Goal: Use online tool/utility: Utilize a website feature to perform a specific function

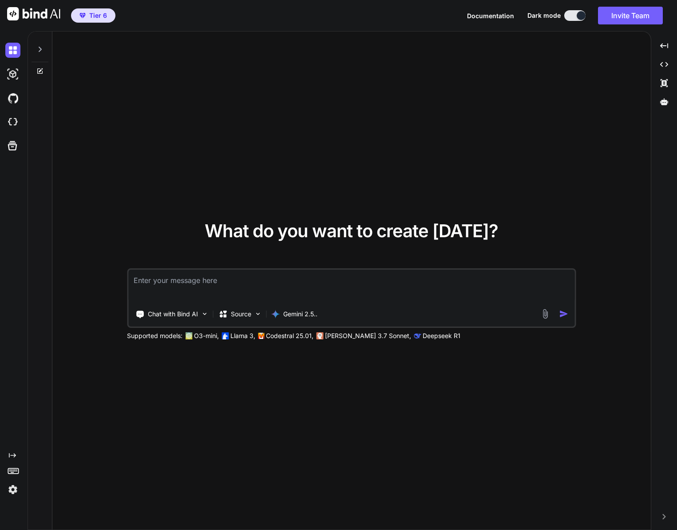
click at [268, 281] on textarea at bounding box center [351, 285] width 446 height 33
paste textarea "Introduction I need you to conduct thorough research on the [INSERT INDUSTRY] s…"
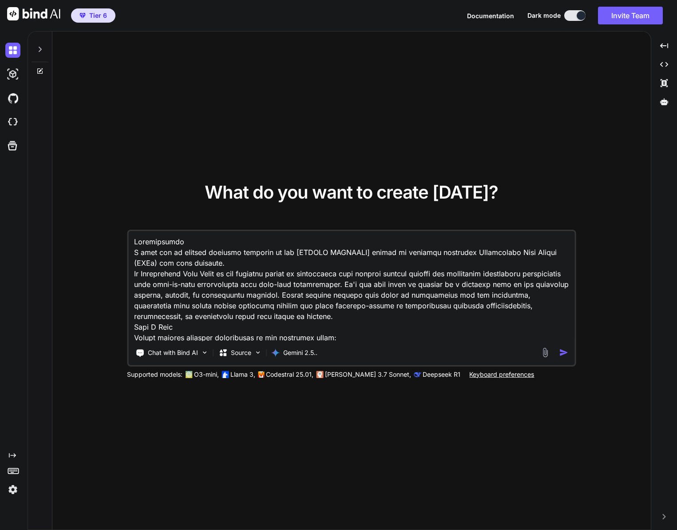
drag, startPoint x: 300, startPoint y: 249, endPoint x: 365, endPoint y: 249, distance: 64.4
click at [365, 249] on textarea at bounding box center [351, 286] width 446 height 110
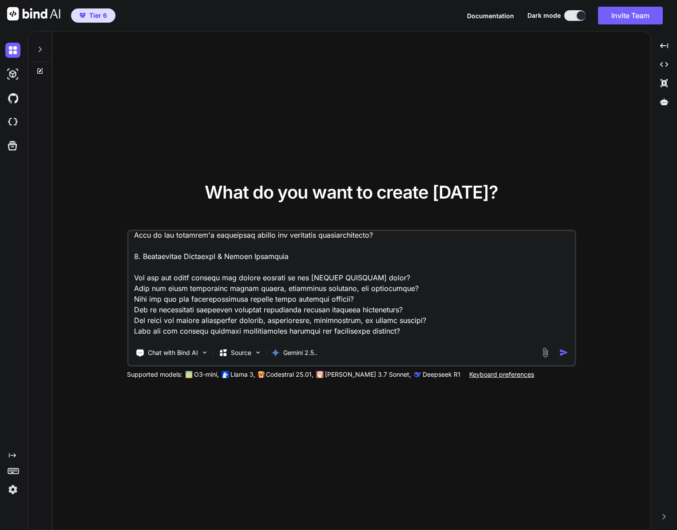
scroll to position [197, 0]
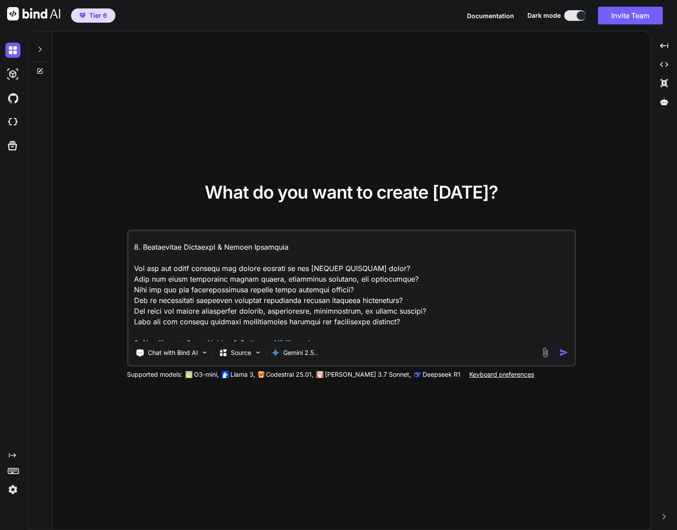
type textarea "Introduction I need you to conduct thorough research on the Video Production Ag…"
click at [565, 351] on img "button" at bounding box center [563, 352] width 9 height 9
click at [563, 352] on img "button" at bounding box center [563, 352] width 9 height 9
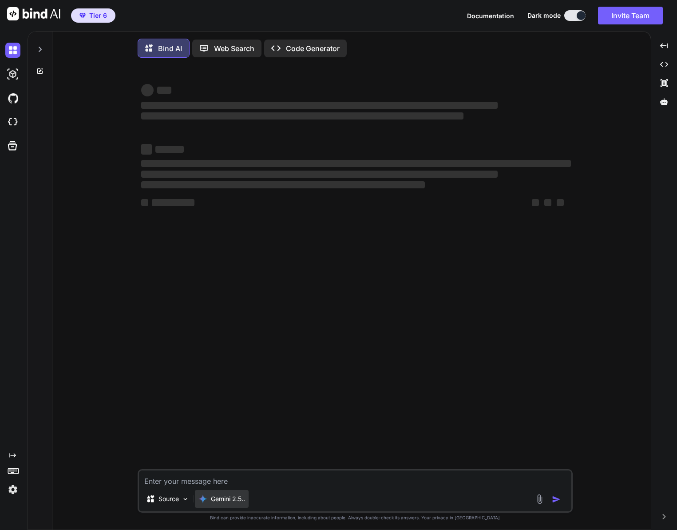
click at [241, 499] on p "Gemini 2.5.." at bounding box center [228, 498] width 34 height 9
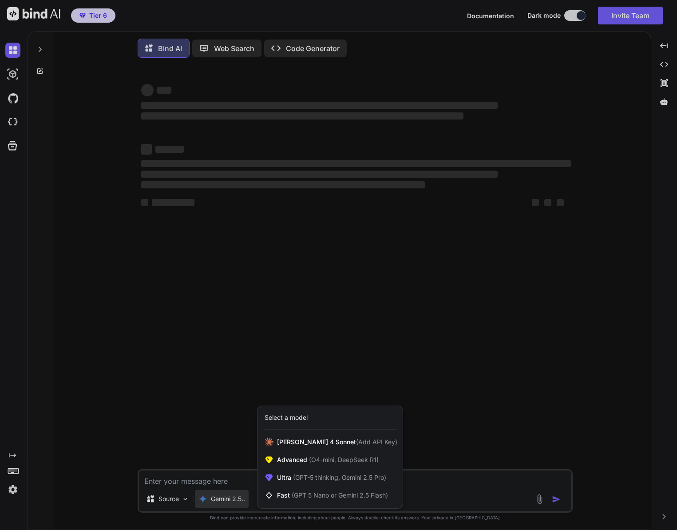
scroll to position [4, 0]
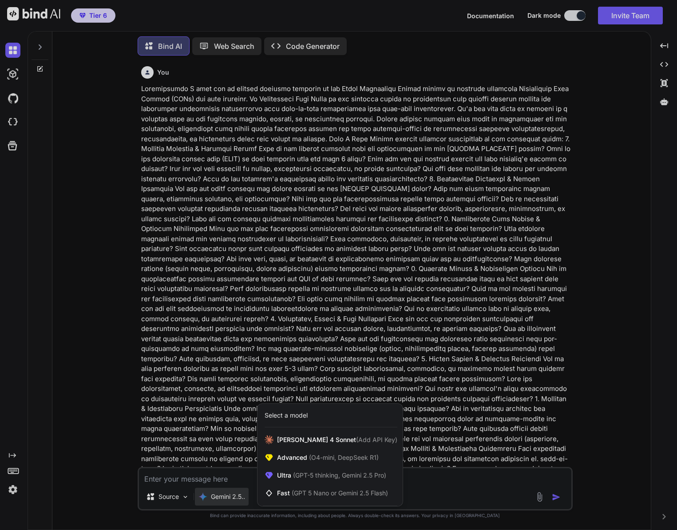
click at [215, 270] on div at bounding box center [338, 265] width 677 height 530
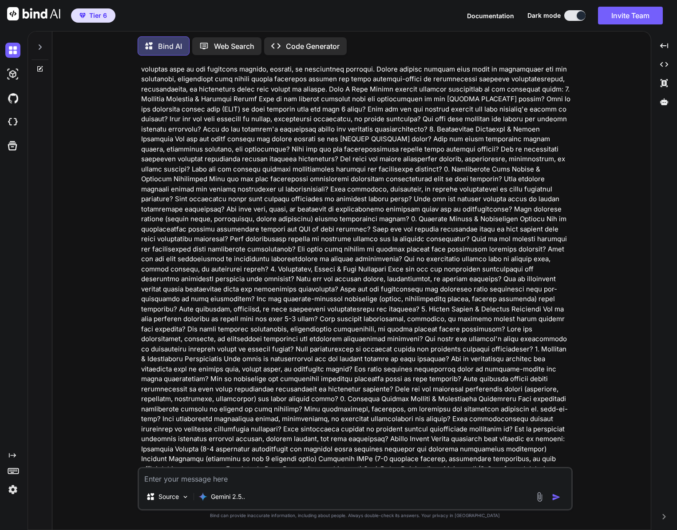
scroll to position [0, 0]
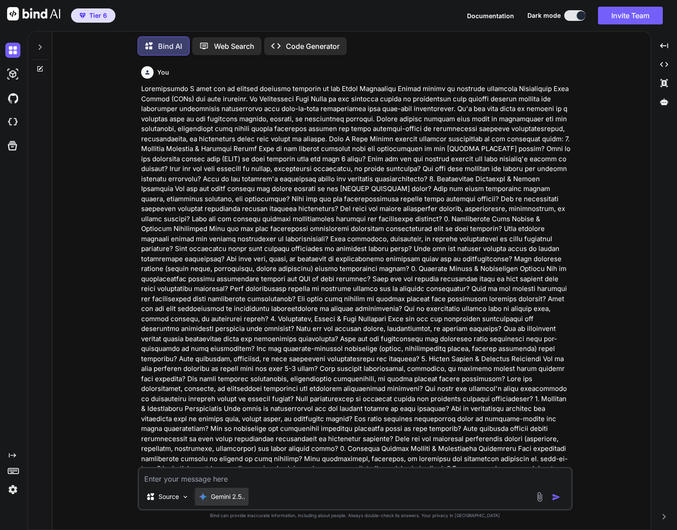
click at [245, 499] on p "Gemini 2.5.." at bounding box center [228, 496] width 34 height 9
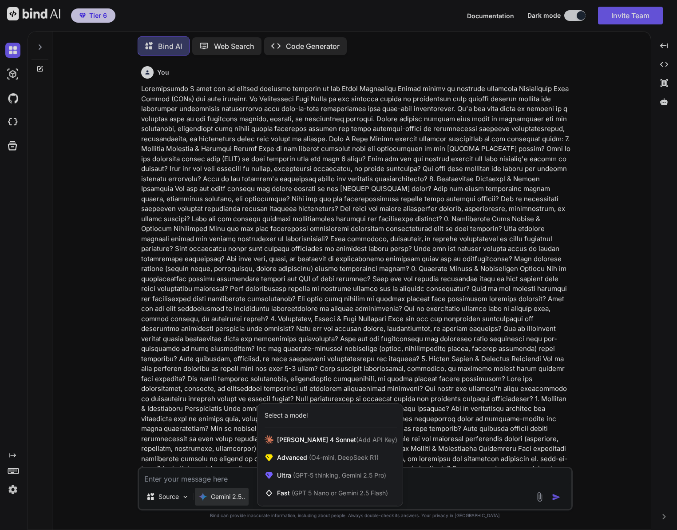
click at [413, 359] on div at bounding box center [338, 265] width 677 height 530
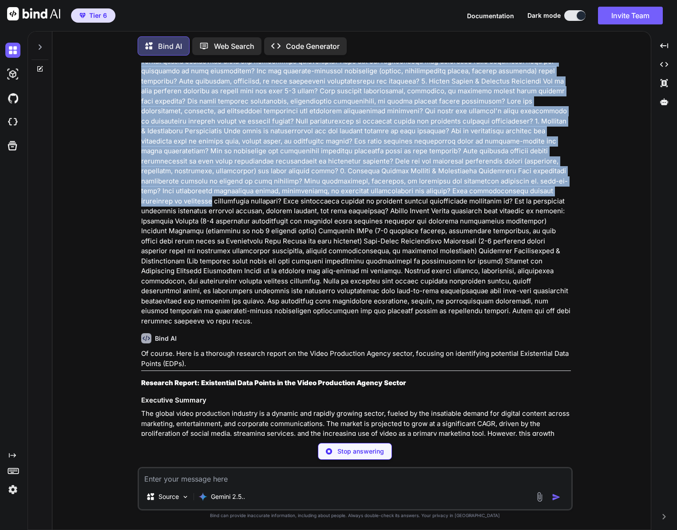
scroll to position [306, 0]
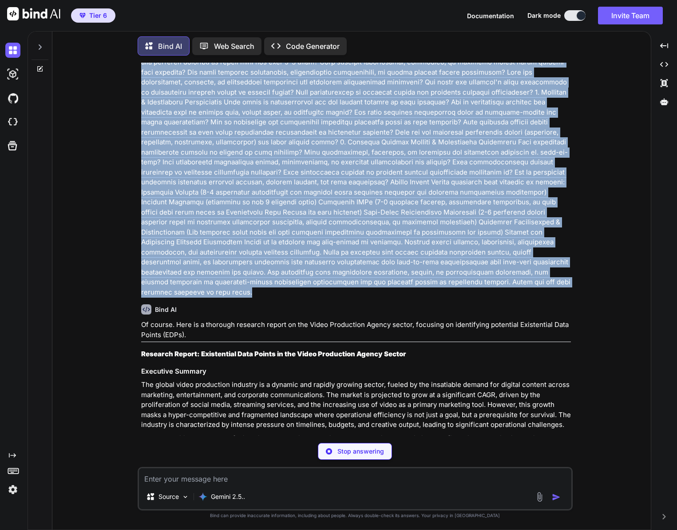
drag, startPoint x: 136, startPoint y: 86, endPoint x: 338, endPoint y: 280, distance: 280.4
click at [338, 280] on div "You Bind AI Of course. Here is a thorough research report on the Video Producti…" at bounding box center [354, 296] width 591 height 467
copy p "Introduction I need you to conduct thorough research on the Video Production Ag…"
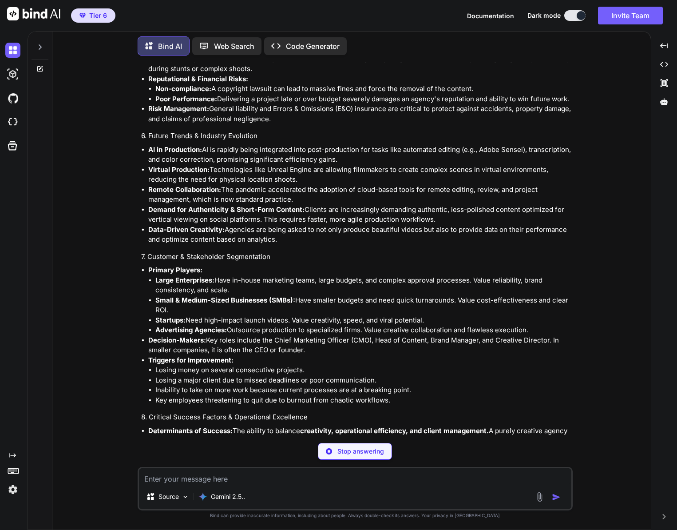
scroll to position [1708, 0]
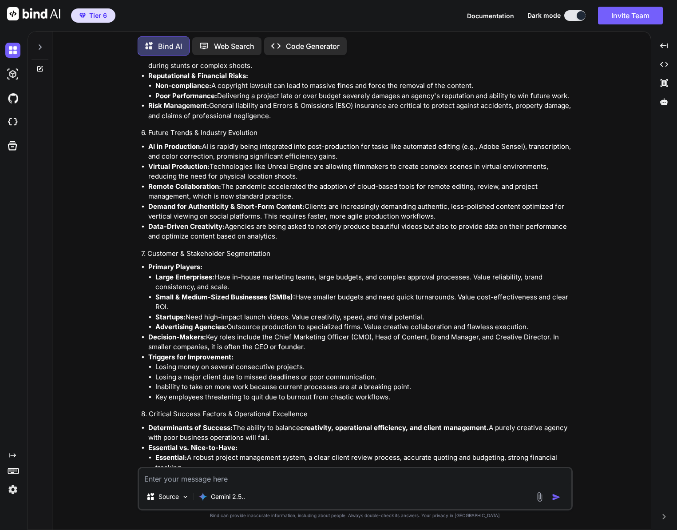
click at [38, 44] on icon at bounding box center [39, 47] width 7 height 7
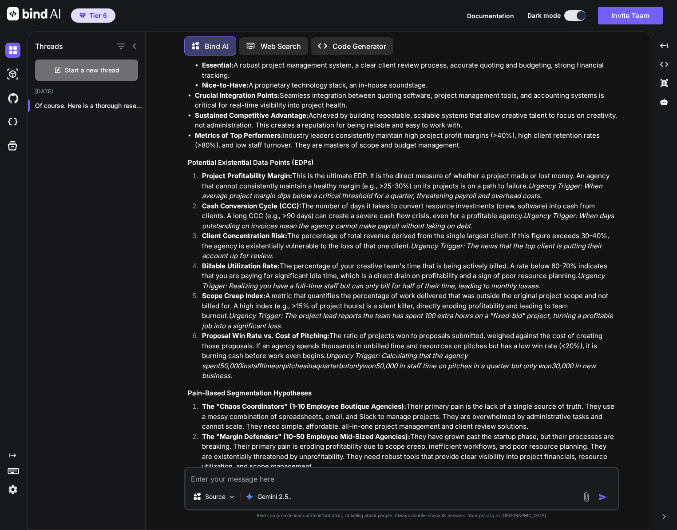
scroll to position [2314, 0]
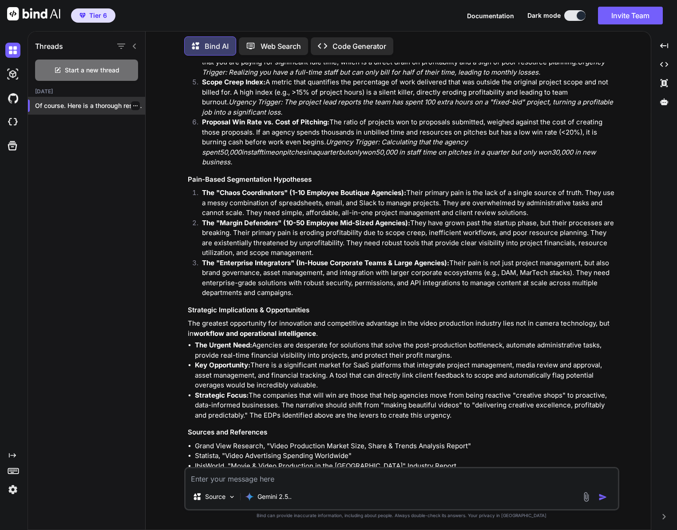
click at [133, 106] on icon "button" at bounding box center [135, 105] width 5 height 5
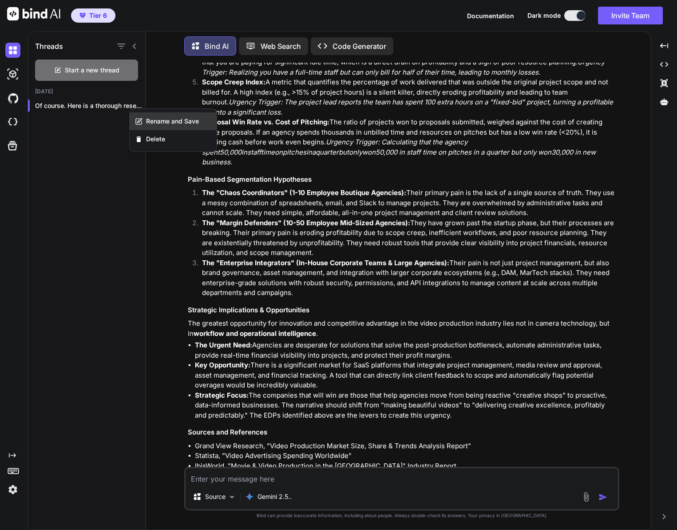
click at [153, 121] on span "Rename and Save" at bounding box center [172, 121] width 53 height 9
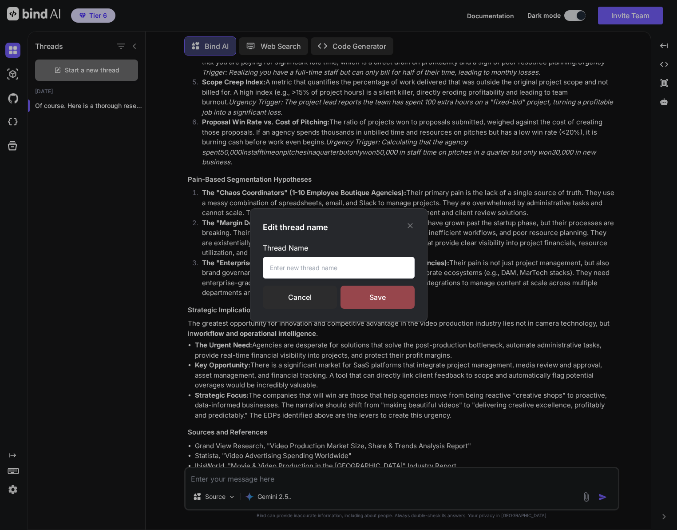
click at [309, 263] on input "text" at bounding box center [339, 268] width 152 height 22
click at [249, 152] on div "Edit thread name Thread Name Cancel Save" at bounding box center [338, 265] width 677 height 530
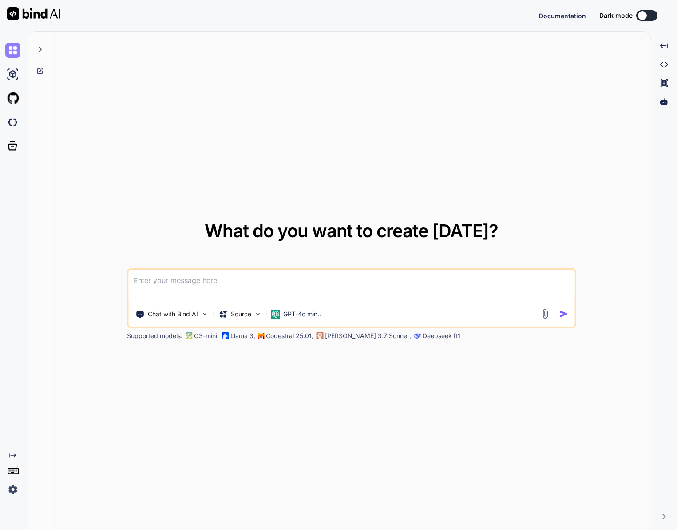
click at [13, 52] on img at bounding box center [12, 50] width 15 height 15
click at [17, 14] on img at bounding box center [33, 13] width 53 height 13
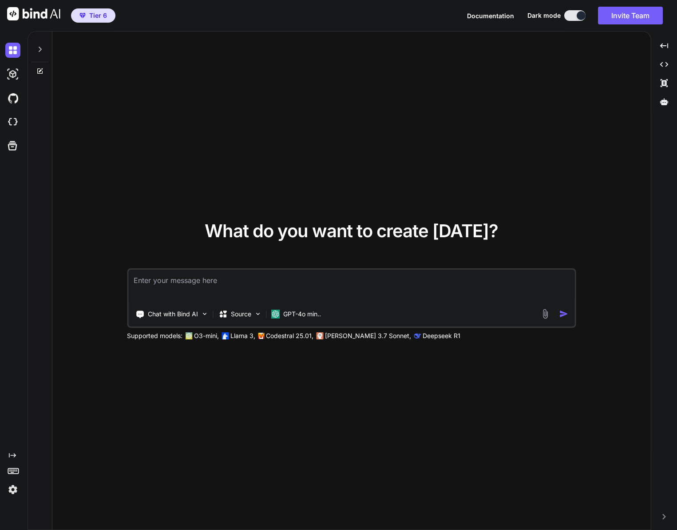
click at [17, 14] on img at bounding box center [33, 13] width 53 height 13
click at [112, 95] on div "What do you want to create today? Chat with Bind AI Source GPT-4o min.. Support…" at bounding box center [351, 281] width 598 height 499
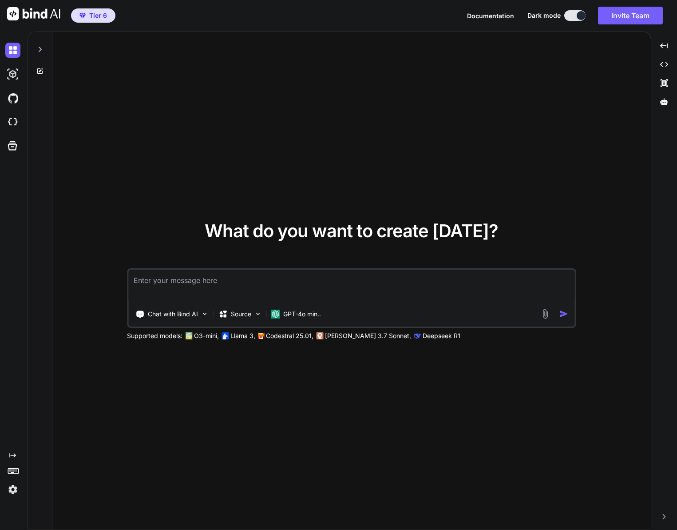
click at [41, 51] on icon at bounding box center [39, 49] width 7 height 7
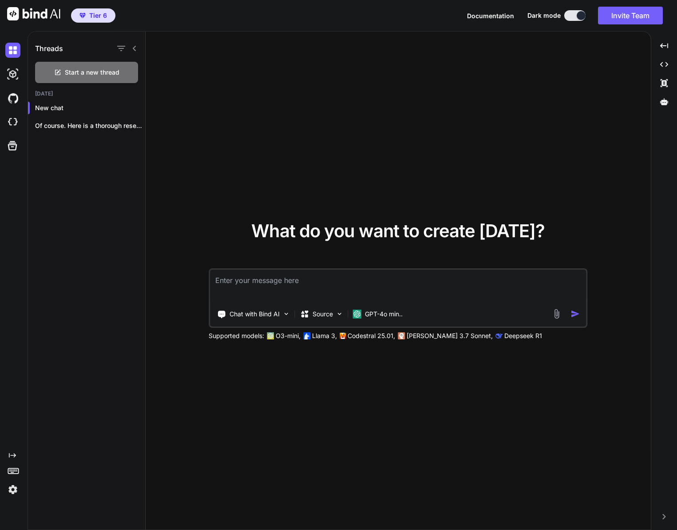
click at [268, 288] on textarea at bounding box center [398, 285] width 376 height 33
click at [401, 316] on p "GPT-4o min.." at bounding box center [384, 313] width 38 height 9
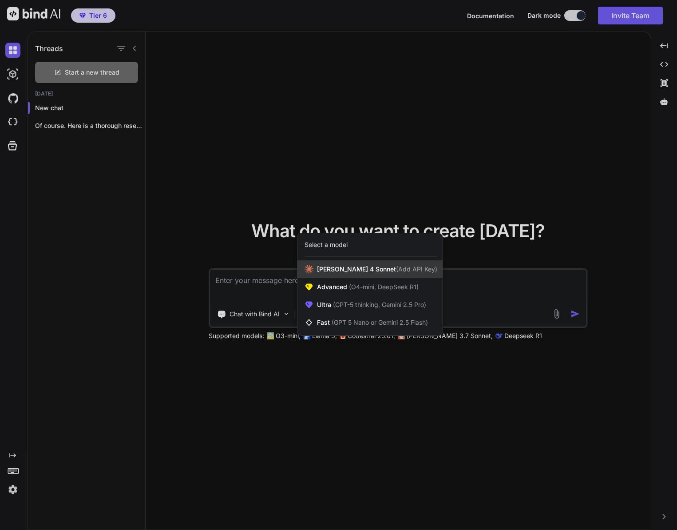
click at [402, 271] on span "(Add API Key)" at bounding box center [416, 269] width 41 height 8
type textarea "x"
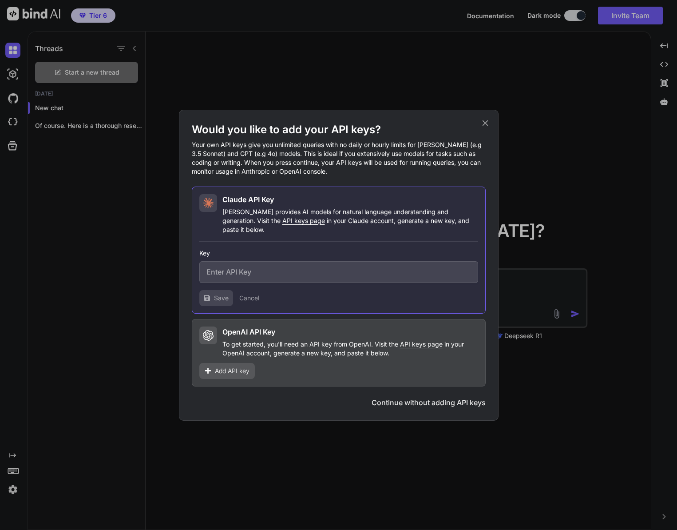
click at [487, 125] on icon at bounding box center [485, 123] width 10 height 10
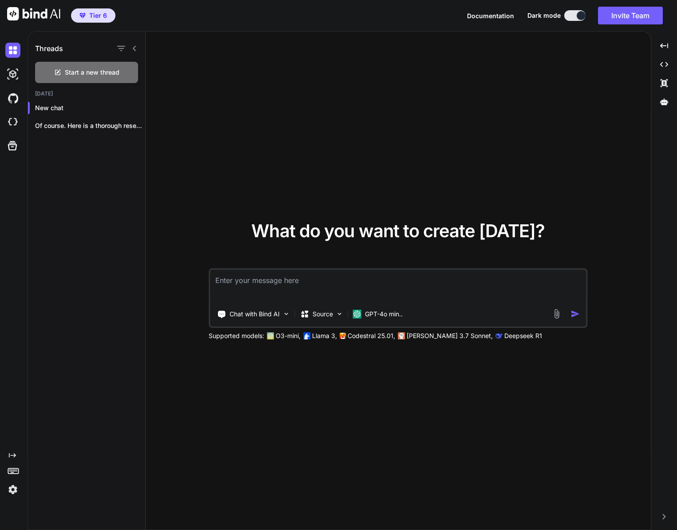
click at [404, 141] on div "What do you want to create today? Chat with Bind AI Source GPT-4o min.. Support…" at bounding box center [398, 281] width 505 height 499
click at [397, 281] on textarea at bounding box center [398, 285] width 376 height 33
